Goal: Communication & Community: Answer question/provide support

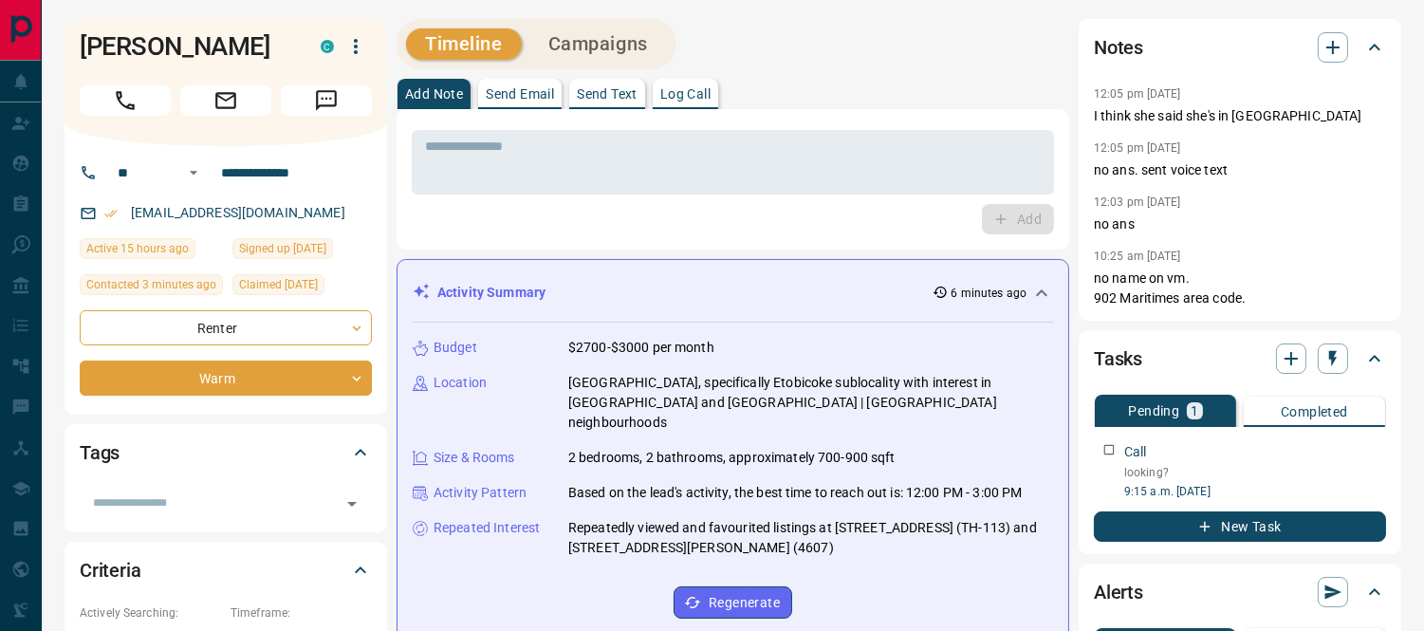
click at [619, 88] on p "Send Text" at bounding box center [607, 93] width 61 height 13
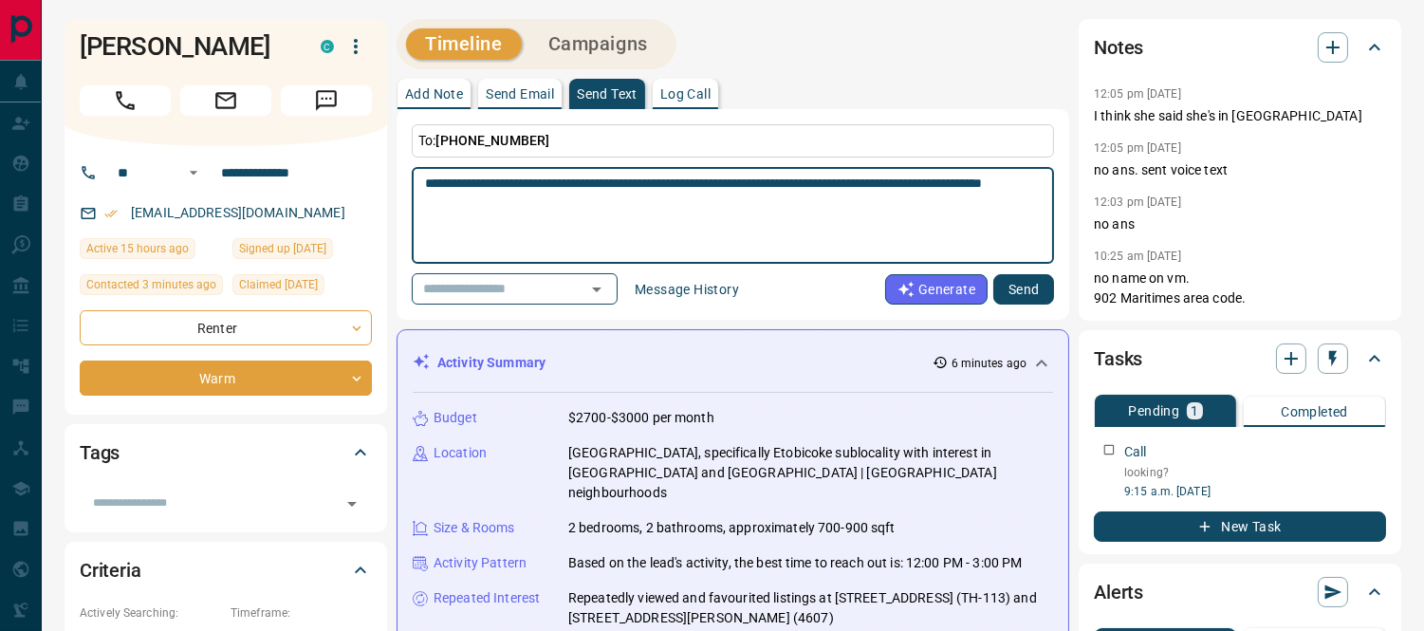
type textarea "**********"
click at [1035, 282] on button "Send" at bounding box center [1024, 289] width 61 height 30
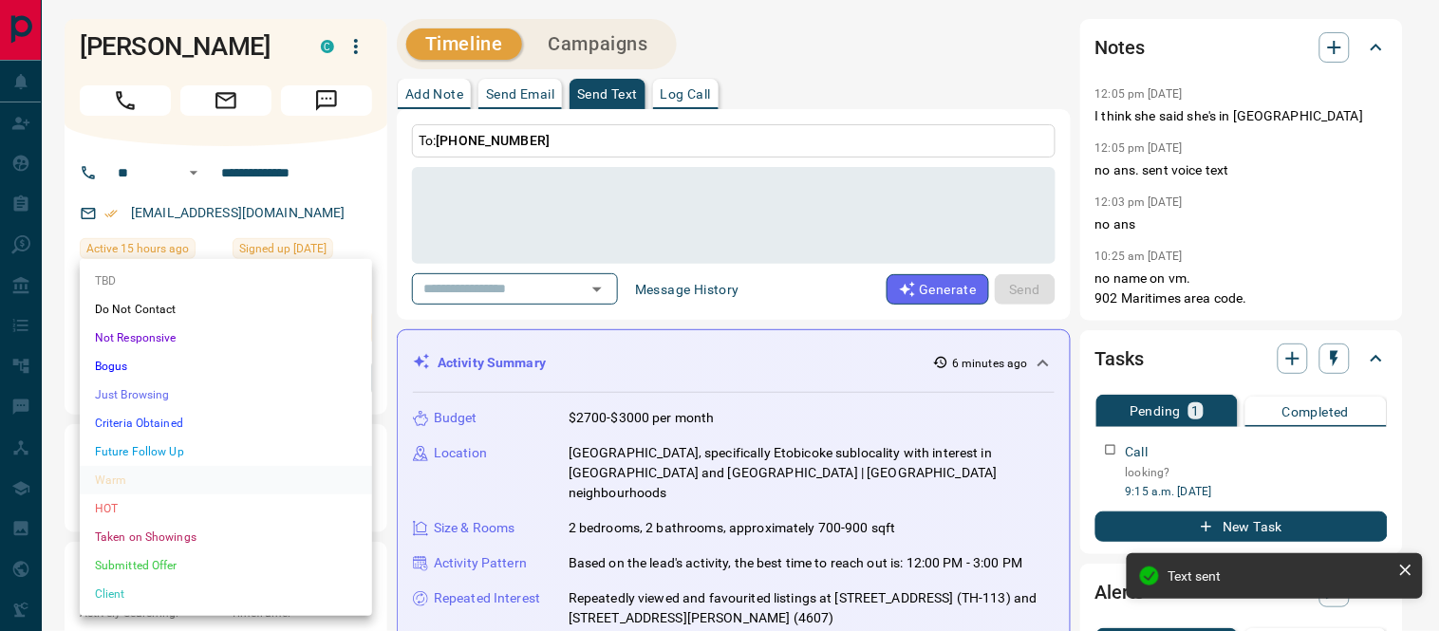
click at [146, 449] on li "Future Follow Up" at bounding box center [226, 451] width 292 height 28
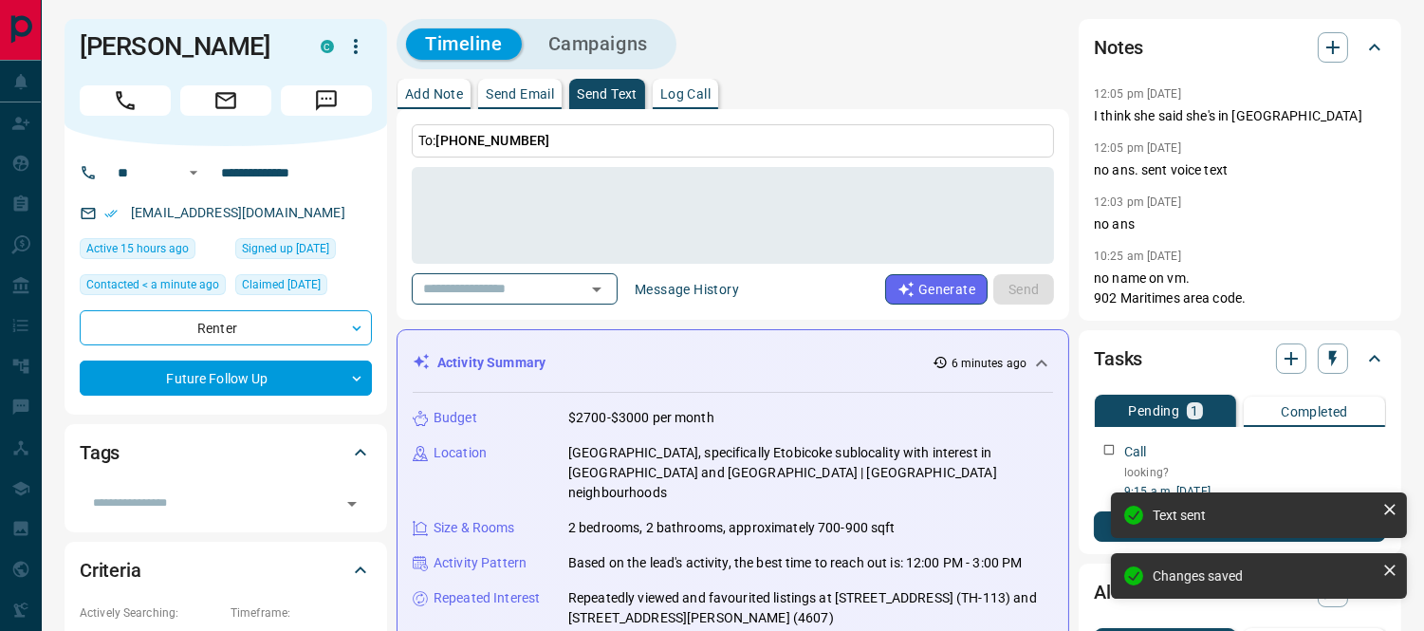
type input "*"
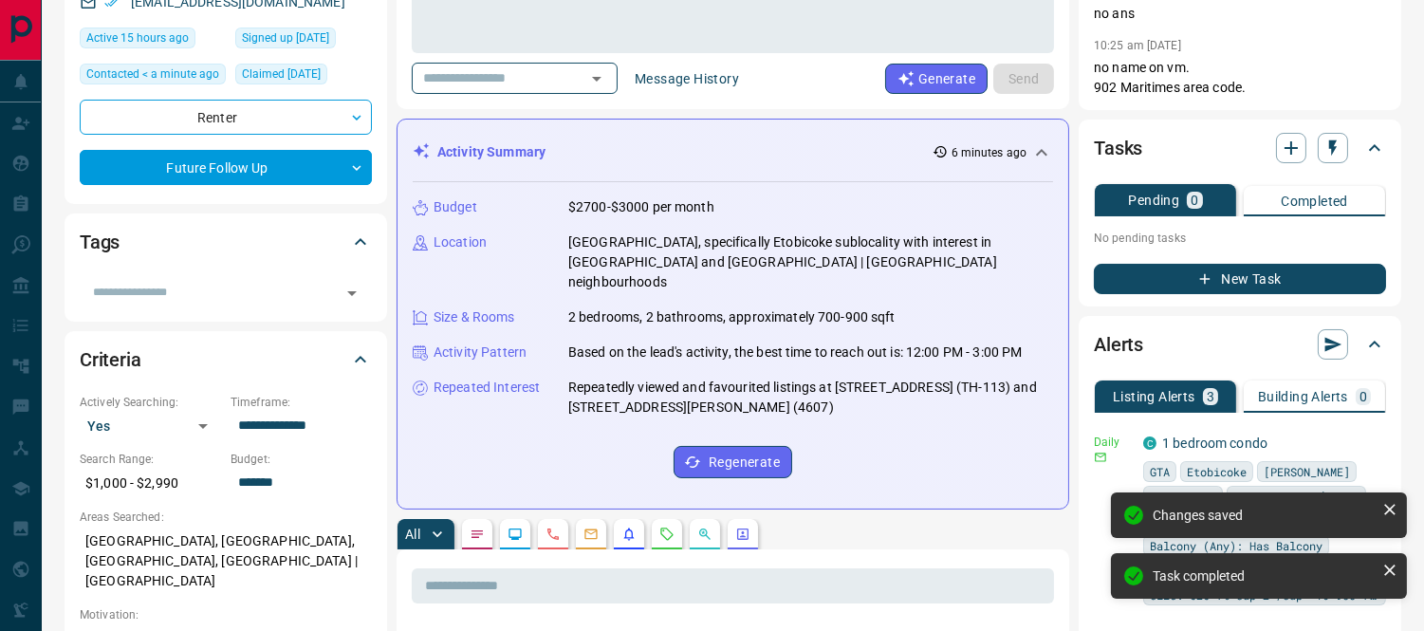
scroll to position [421, 0]
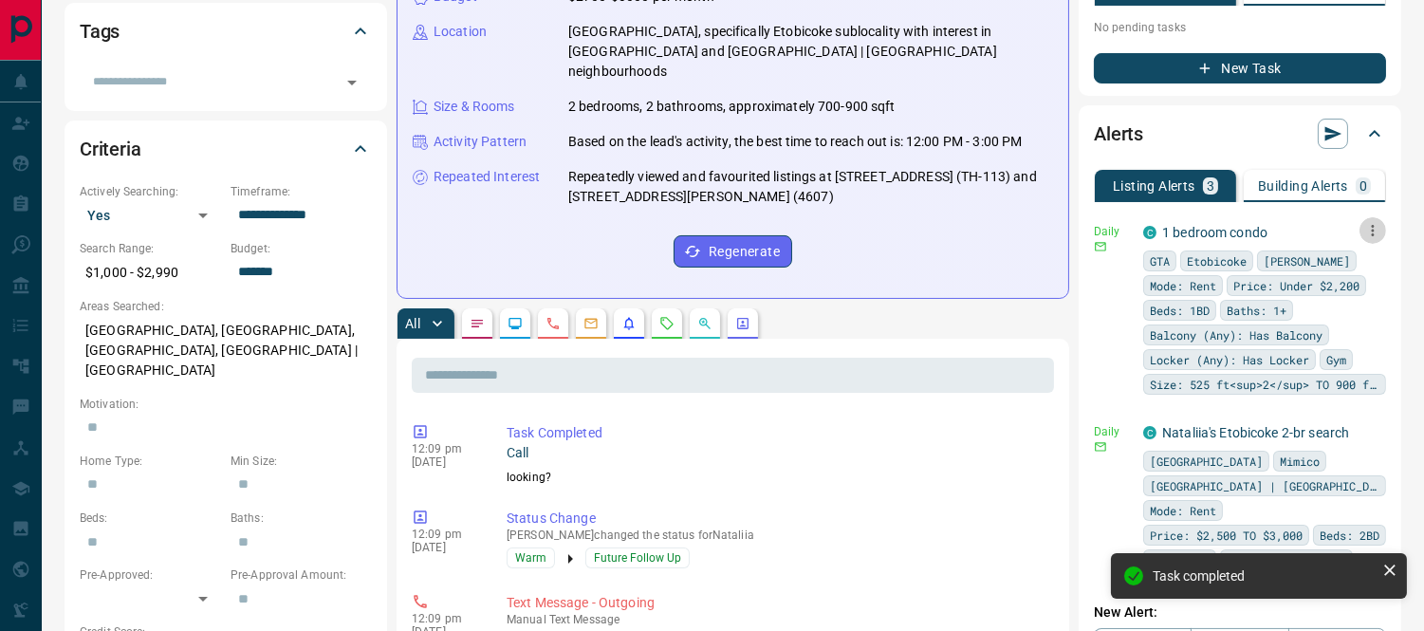
click at [1372, 228] on icon "button" at bounding box center [1373, 230] width 3 height 11
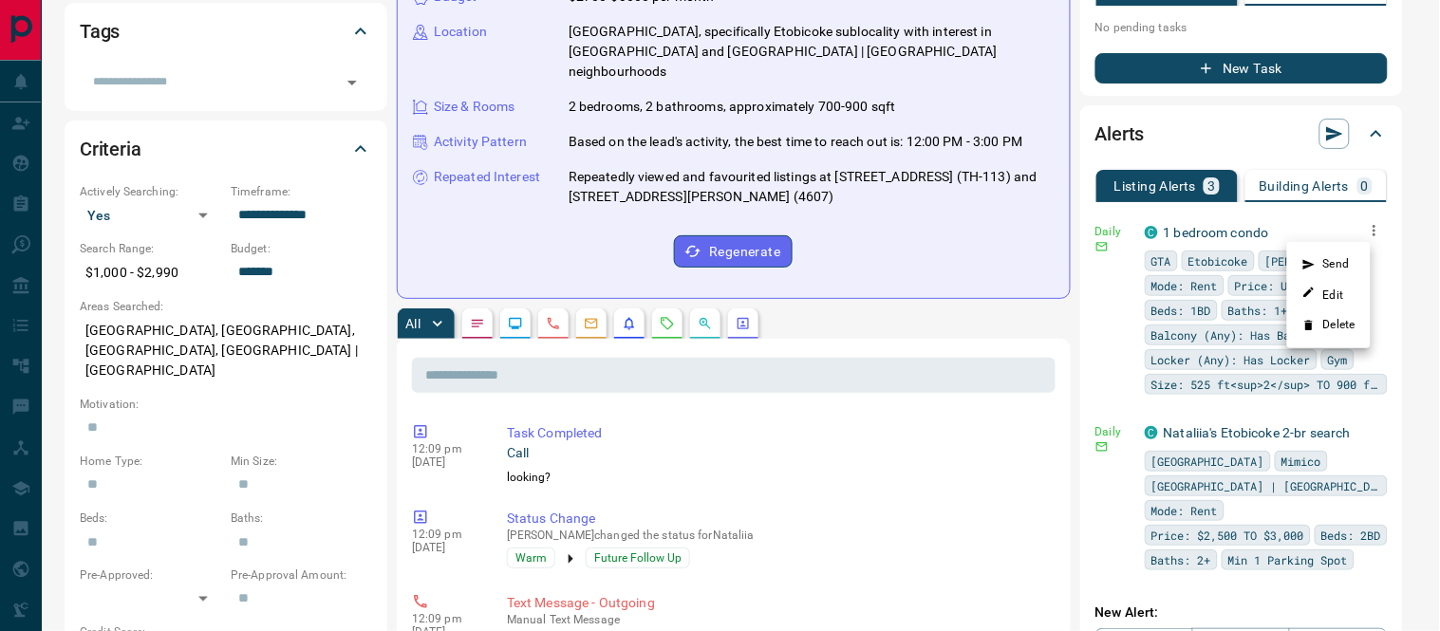
click at [1110, 391] on div at bounding box center [720, 315] width 1440 height 631
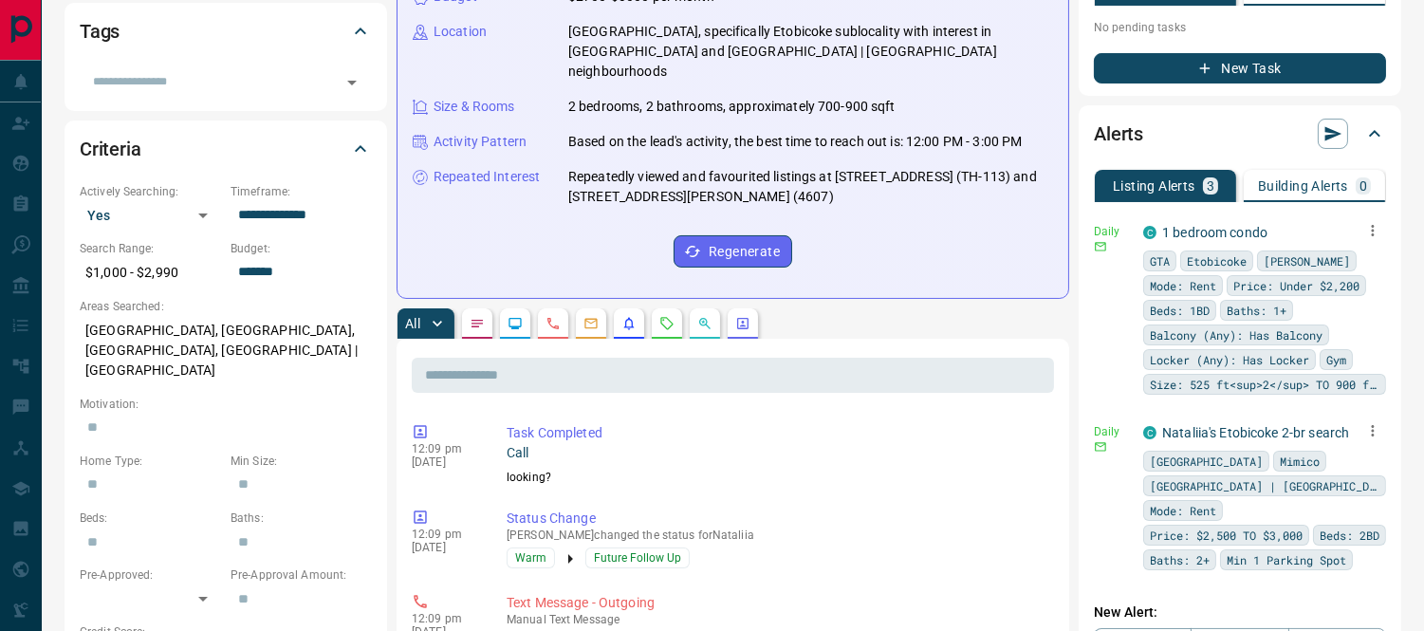
scroll to position [105, 0]
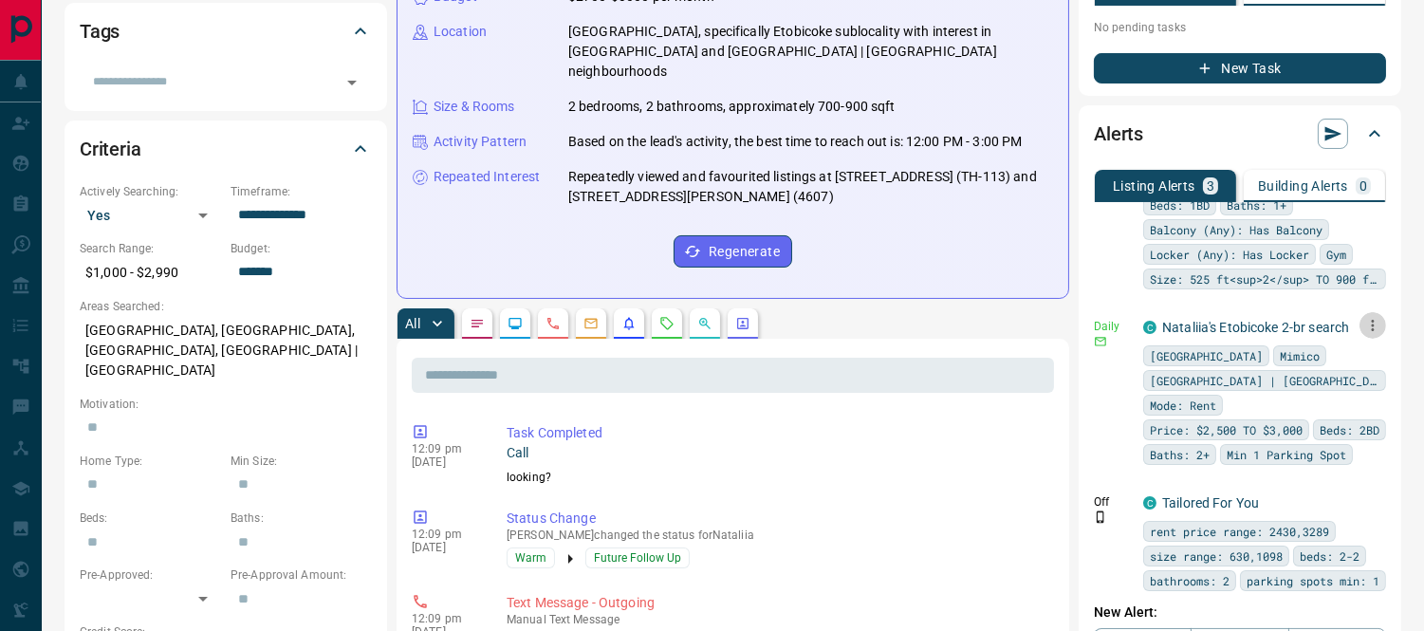
click at [1365, 321] on icon "button" at bounding box center [1373, 325] width 17 height 17
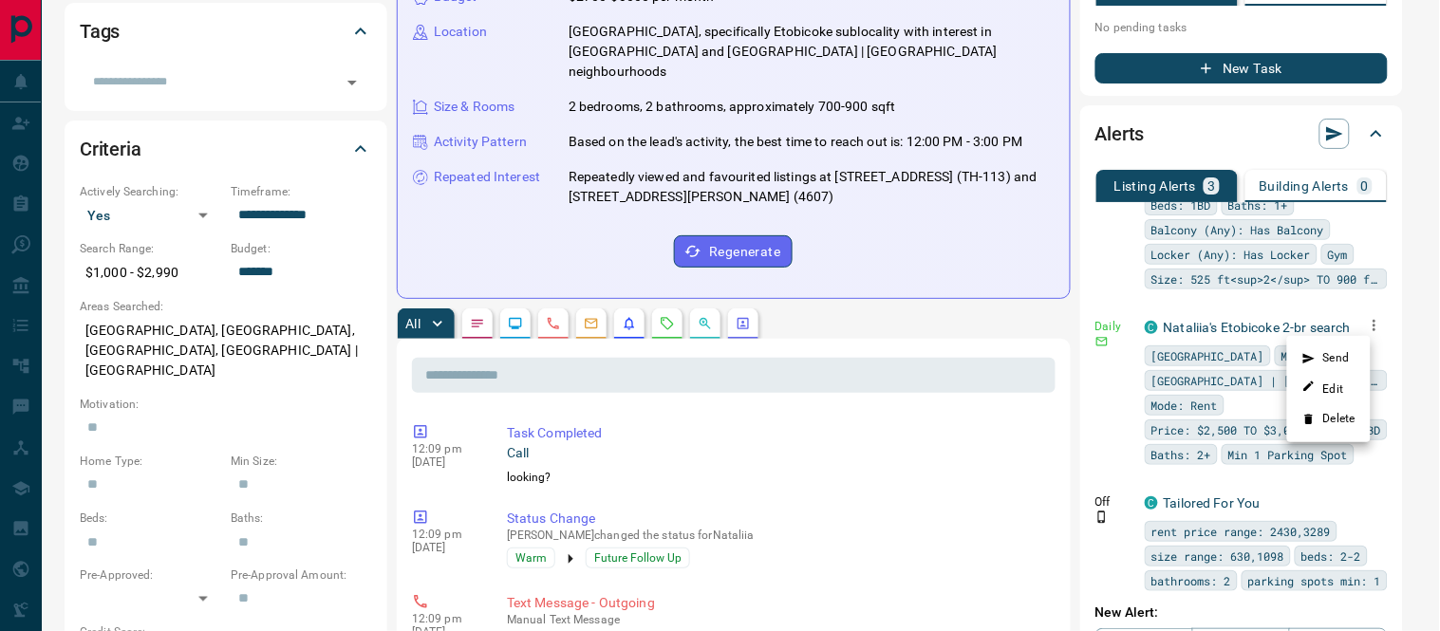
click at [1325, 416] on li "Delete" at bounding box center [1329, 419] width 84 height 30
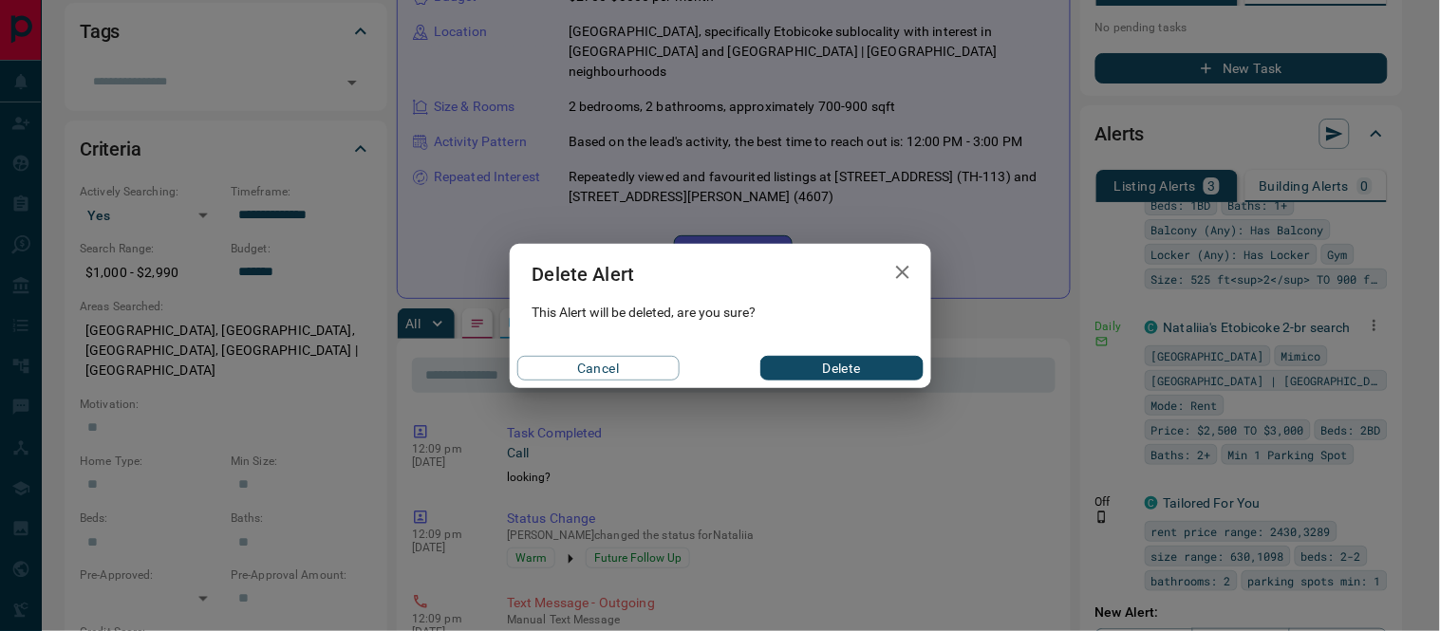
click at [830, 352] on div "Cancel Delete" at bounding box center [720, 368] width 421 height 40
click at [819, 367] on button "Delete" at bounding box center [841, 368] width 162 height 25
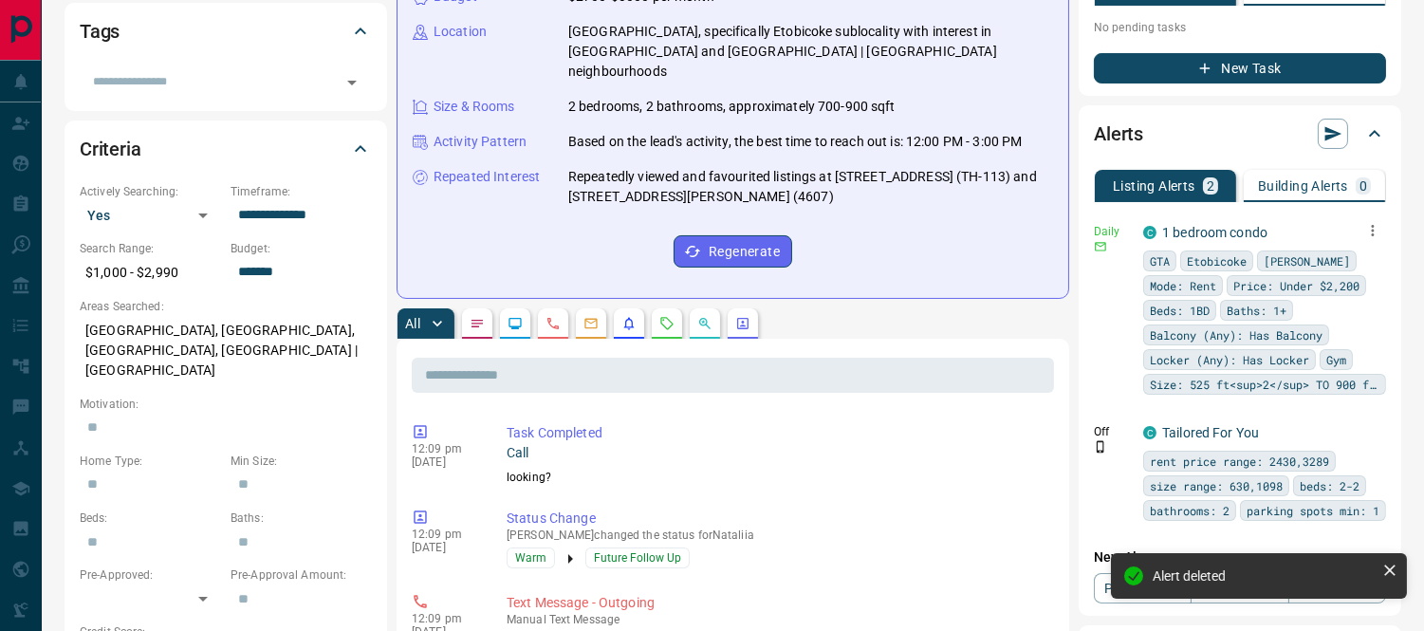
scroll to position [0, 0]
